Goal: Task Accomplishment & Management: Complete application form

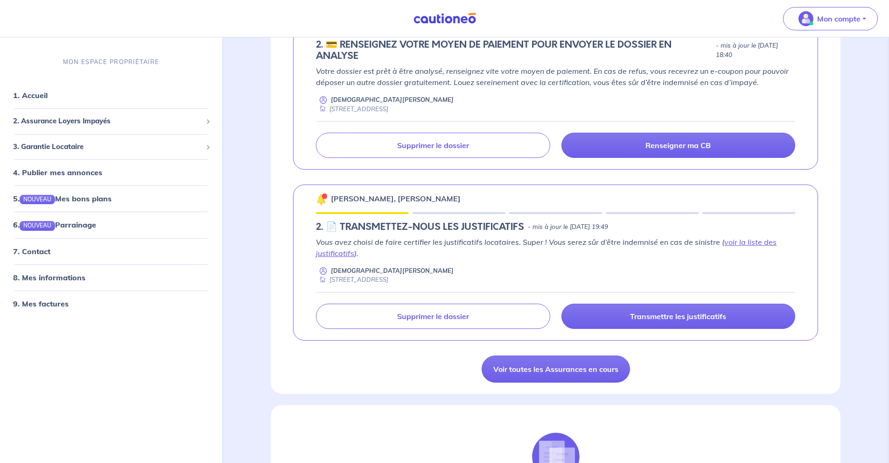
scroll to position [685, 0]
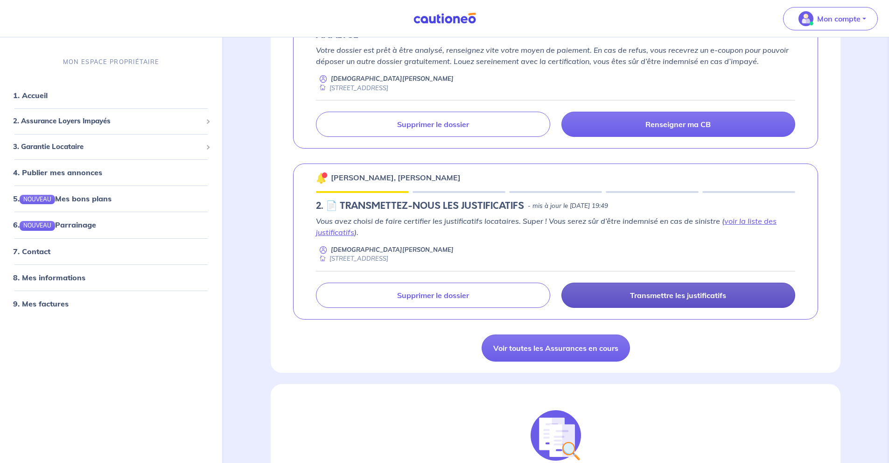
click at [712, 292] on p "Transmettre les justificatifs" at bounding box center [678, 294] width 96 height 9
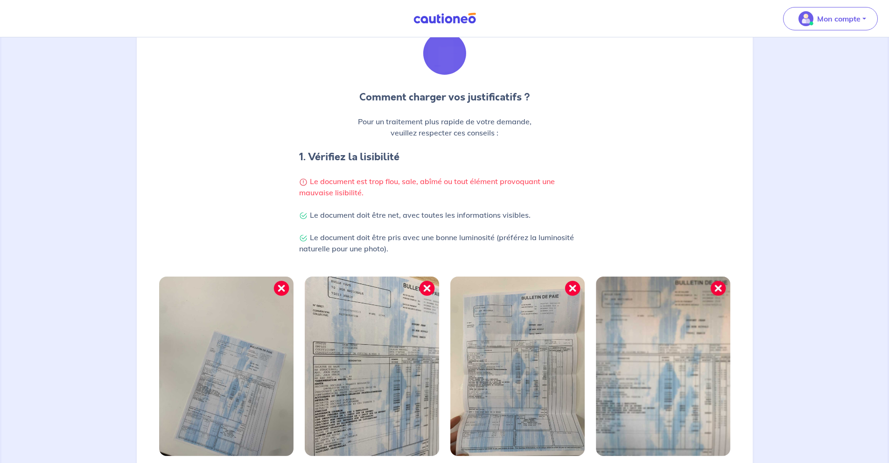
scroll to position [206, 0]
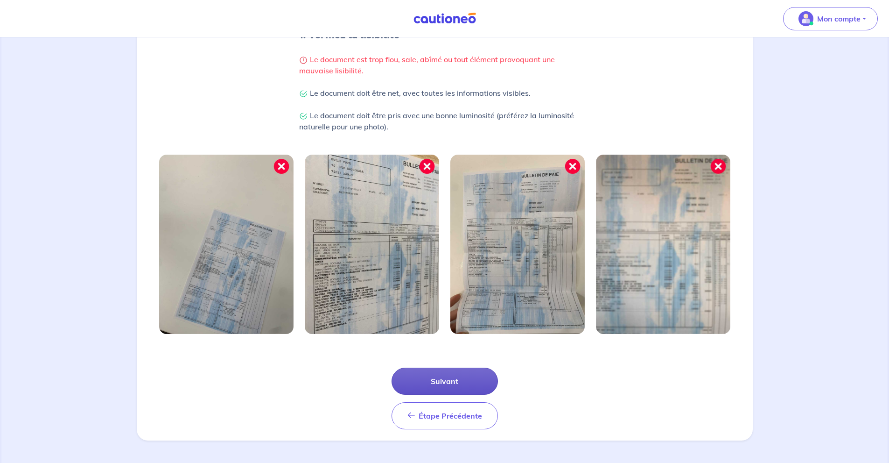
click at [492, 376] on button "Suivant" at bounding box center [445, 380] width 106 height 27
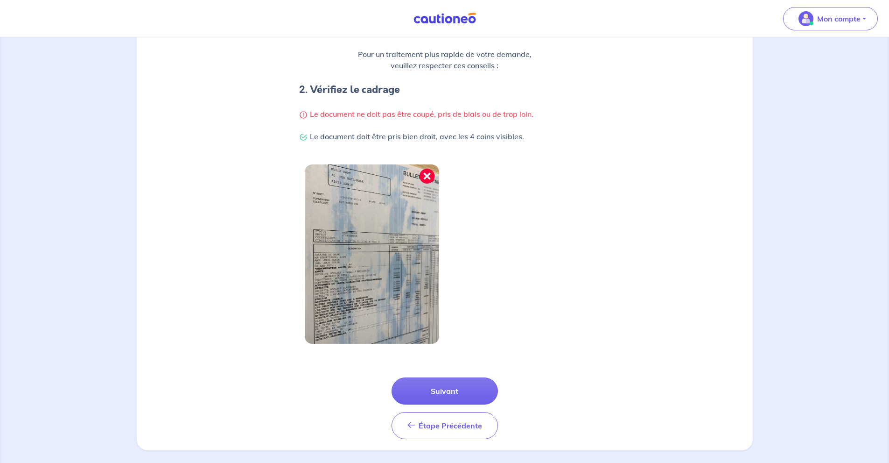
scroll to position [161, 0]
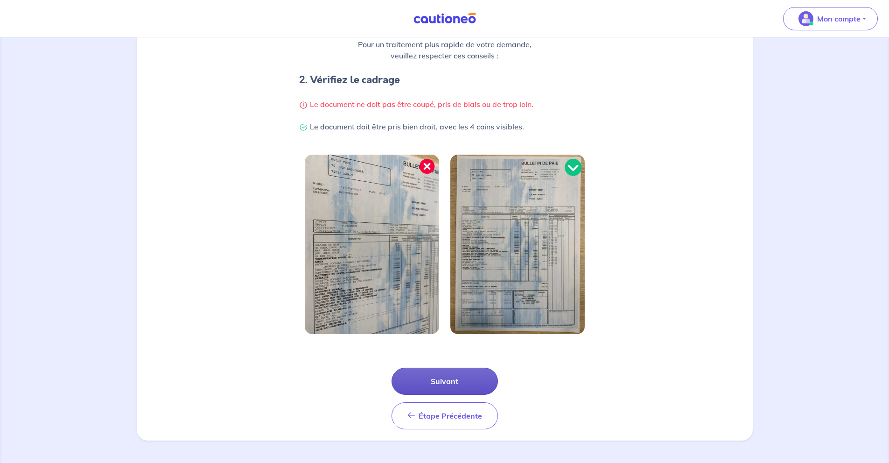
click at [489, 375] on button "Suivant" at bounding box center [445, 380] width 106 height 27
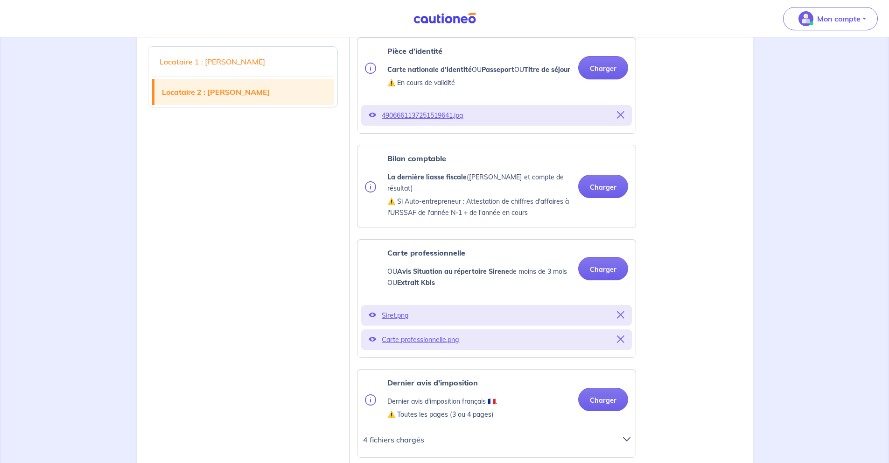
scroll to position [1183, 0]
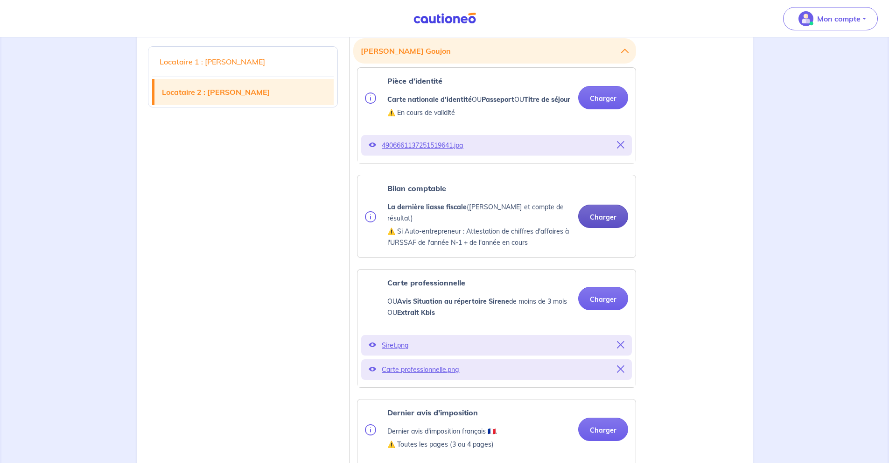
click at [590, 228] on button "Charger" at bounding box center [603, 215] width 50 height 23
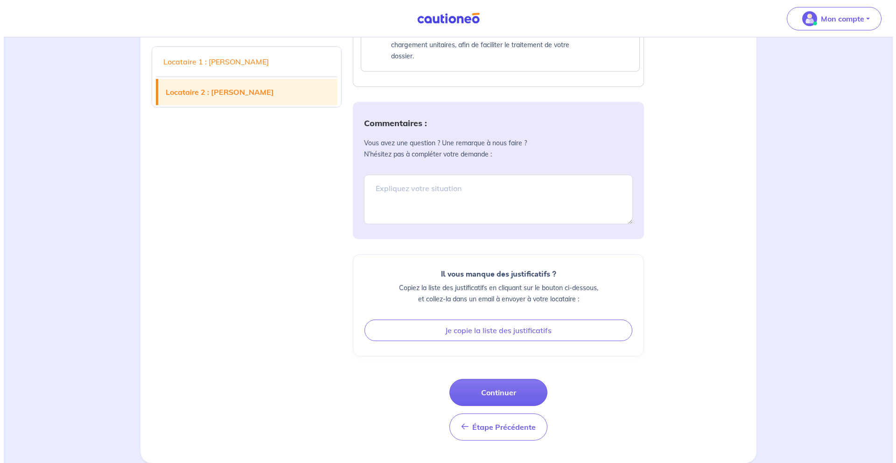
scroll to position [1956, 0]
click at [505, 384] on button "Continuer" at bounding box center [495, 392] width 98 height 27
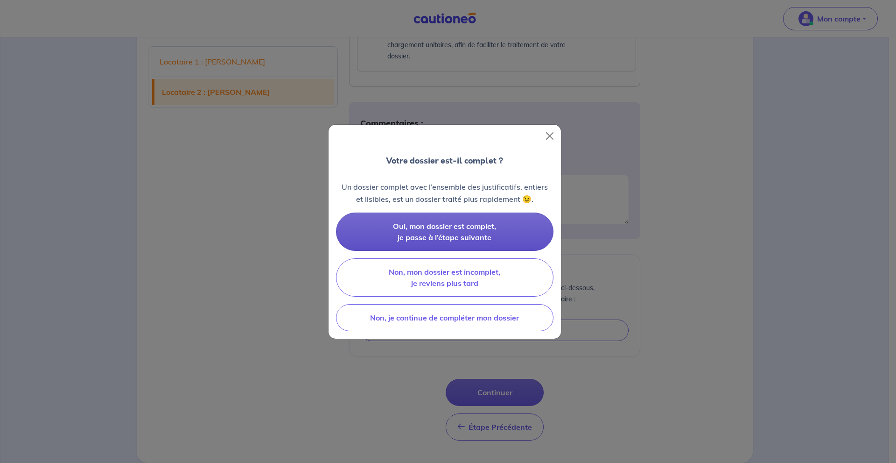
click at [486, 234] on span "Oui, mon dossier est complet, je passe à l’étape suivante" at bounding box center [444, 231] width 103 height 21
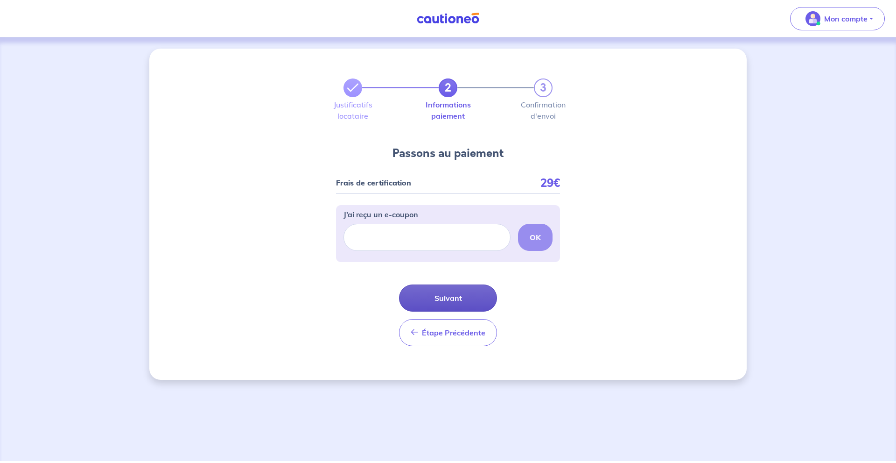
click at [478, 294] on button "Suivant" at bounding box center [448, 297] width 98 height 27
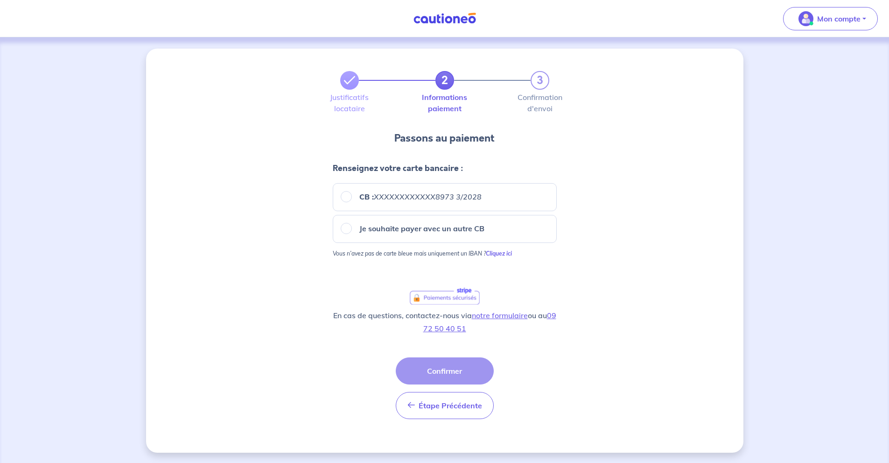
click at [401, 227] on p "Je souhaite payer avec un autre CB" at bounding box center [421, 228] width 125 height 11
click at [352, 227] on input "Je souhaite payer avec un autre CB" at bounding box center [346, 228] width 11 height 11
radio input "true"
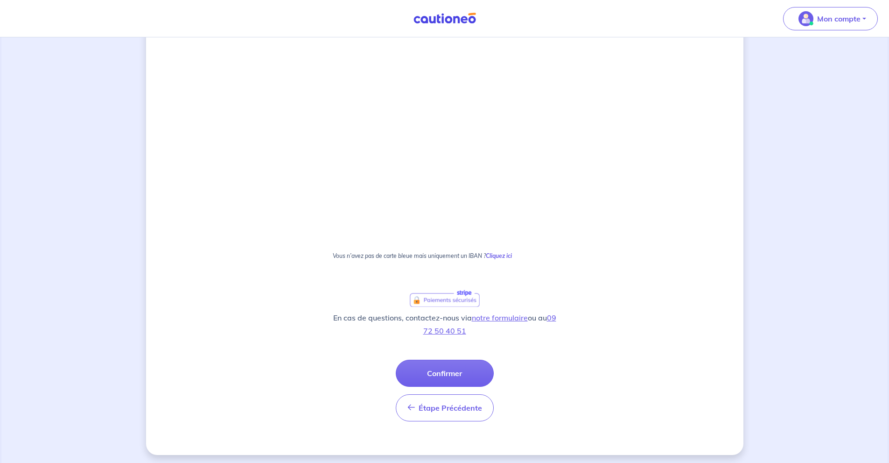
scroll to position [537, 0]
click at [462, 367] on button "Confirmer" at bounding box center [445, 369] width 98 height 27
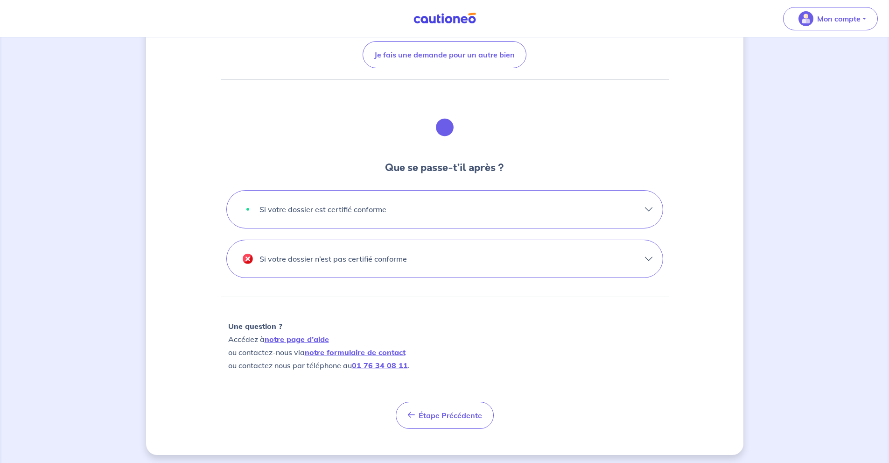
scroll to position [201, 0]
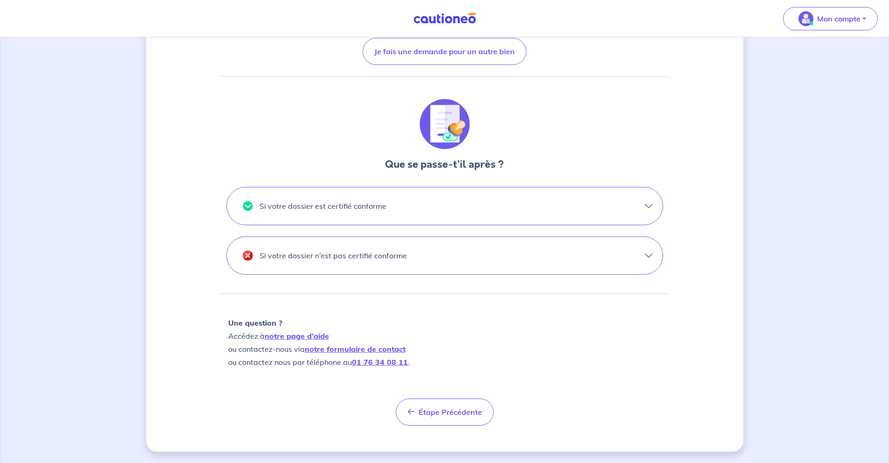
click at [643, 208] on button "Si votre dossier est certifié conforme" at bounding box center [445, 205] width 436 height 37
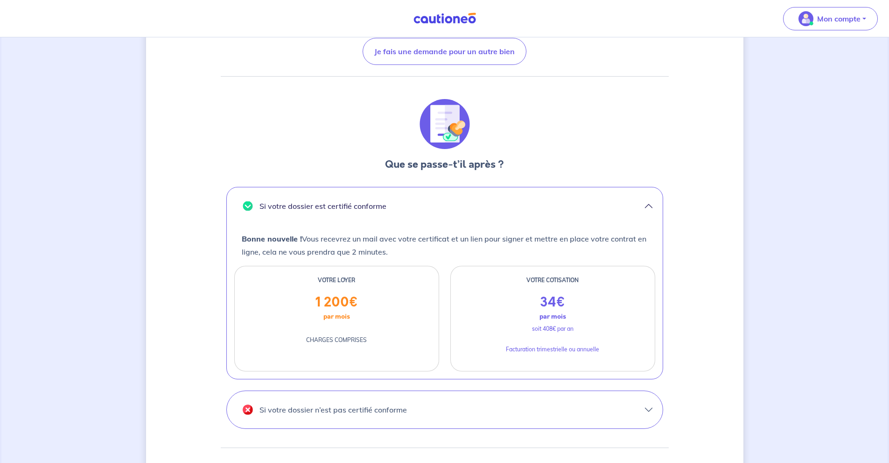
click at [643, 208] on button "Si votre dossier est certifié conforme" at bounding box center [445, 205] width 436 height 37
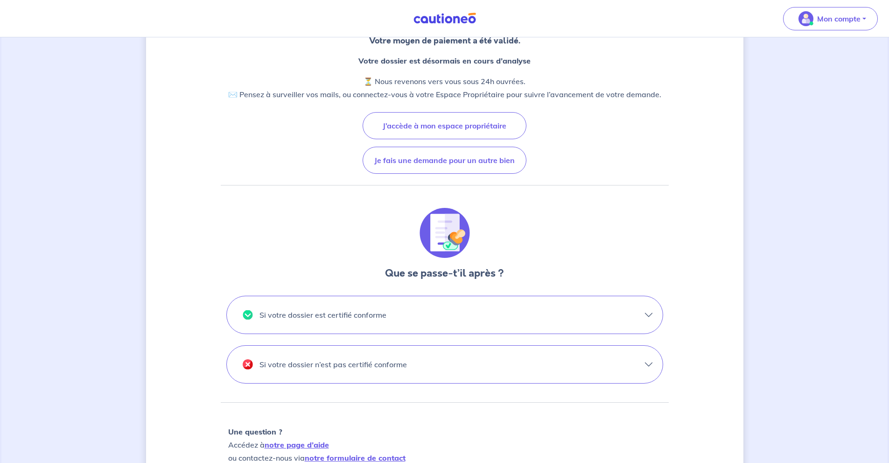
scroll to position [0, 0]
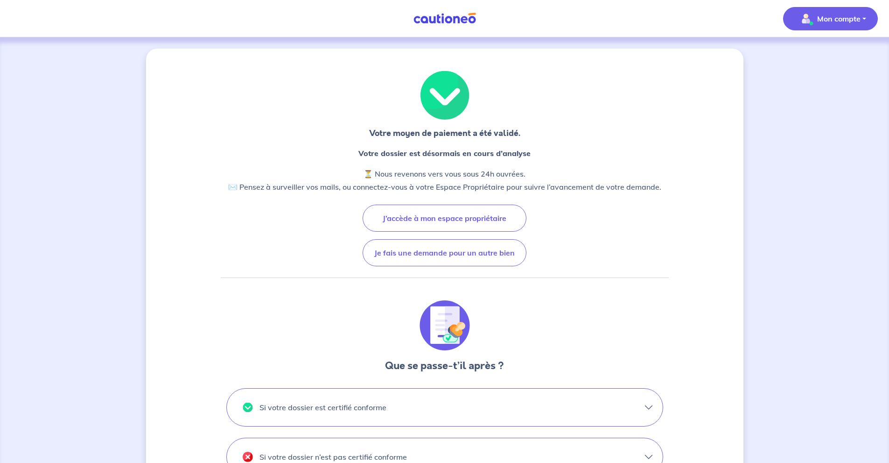
click at [835, 24] on p "Mon compte" at bounding box center [838, 18] width 43 height 11
click at [822, 55] on link "Mes informations" at bounding box center [821, 57] width 75 height 15
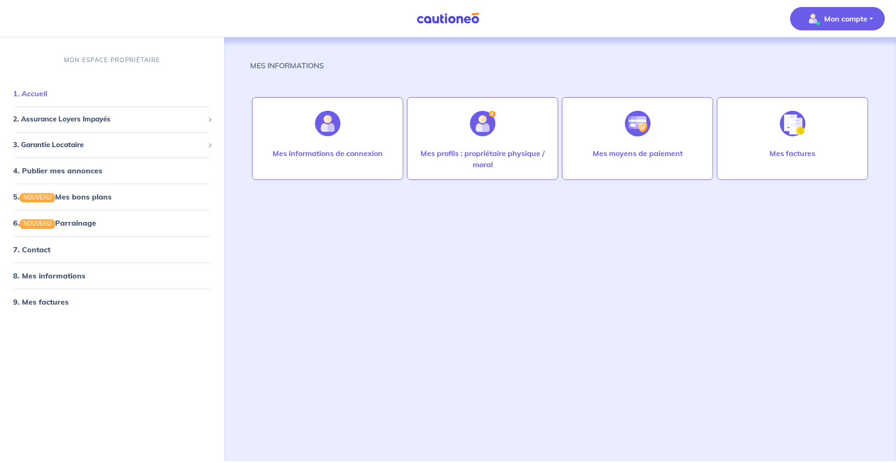
click at [42, 98] on link "1. Accueil" at bounding box center [30, 93] width 34 height 9
